Goal: Transaction & Acquisition: Purchase product/service

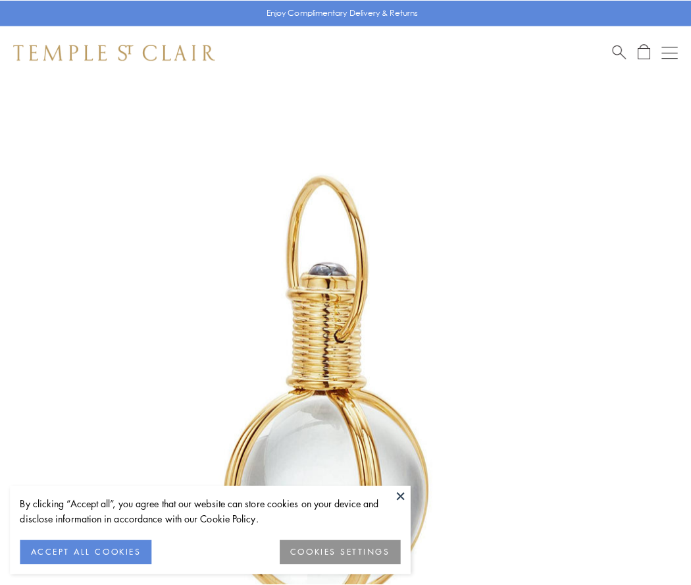
scroll to position [344, 0]
